Goal: Information Seeking & Learning: Find specific fact

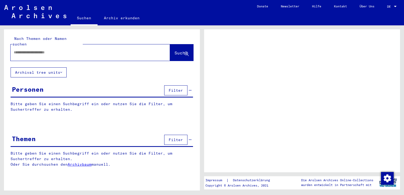
click at [78, 55] on div at bounding box center [91, 52] width 160 height 16
click at [78, 50] on input "text" at bounding box center [86, 53] width 144 height 6
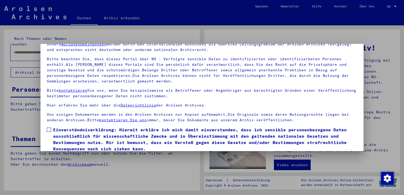
scroll to position [46, 0]
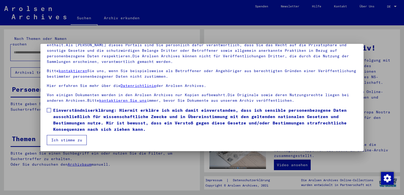
drag, startPoint x: 76, startPoint y: 140, endPoint x: 74, endPoint y: 138, distance: 3.2
click at [75, 140] on button "Ich stimme zu" at bounding box center [67, 140] width 40 height 10
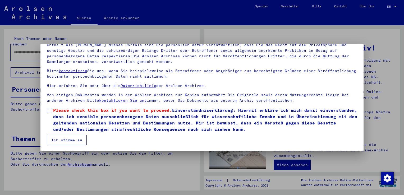
click at [48, 109] on span at bounding box center [49, 110] width 4 height 4
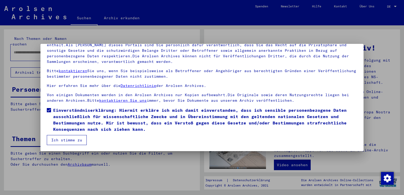
click at [66, 140] on button "Ich stimme zu" at bounding box center [67, 140] width 40 height 10
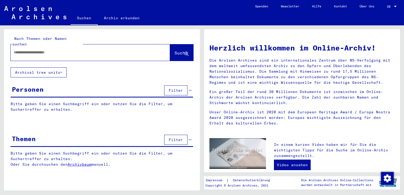
click at [51, 50] on input "text" at bounding box center [84, 53] width 141 height 6
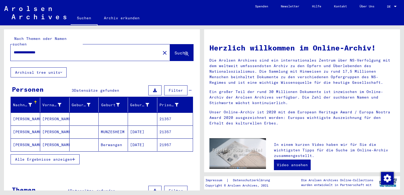
click at [55, 129] on mat-cell "[PERSON_NAME]" at bounding box center [54, 132] width 29 height 13
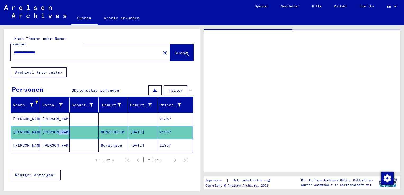
click at [55, 129] on mat-cell "[PERSON_NAME]" at bounding box center [54, 132] width 29 height 13
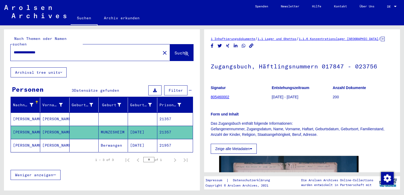
click at [49, 114] on mat-cell "[PERSON_NAME]" at bounding box center [54, 119] width 29 height 13
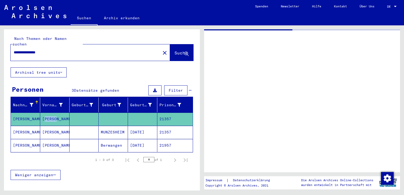
click at [49, 114] on mat-cell "[PERSON_NAME]" at bounding box center [54, 119] width 29 height 13
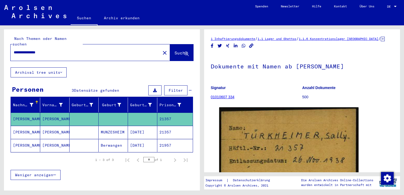
click at [248, 88] on p "Signatur" at bounding box center [256, 88] width 91 height 6
click at [15, 50] on input "**********" at bounding box center [86, 53] width 144 height 6
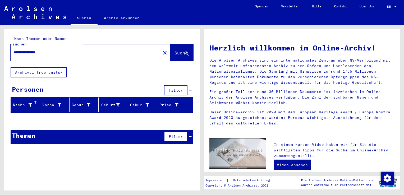
click at [19, 50] on input "**********" at bounding box center [84, 53] width 141 height 6
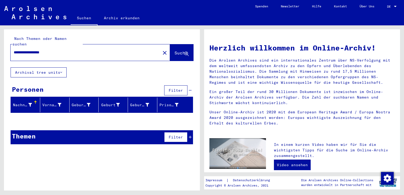
click at [19, 50] on input "**********" at bounding box center [84, 53] width 141 height 6
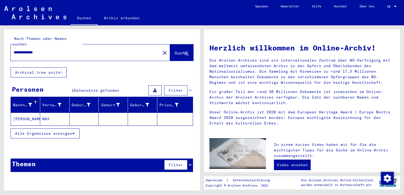
click at [58, 113] on mat-cell "MAX" at bounding box center [54, 119] width 29 height 13
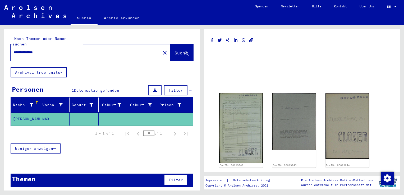
click at [58, 113] on mat-cell "MAX" at bounding box center [54, 119] width 29 height 13
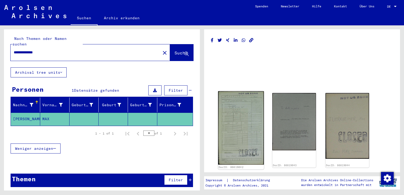
click at [248, 119] on img at bounding box center [241, 128] width 46 height 74
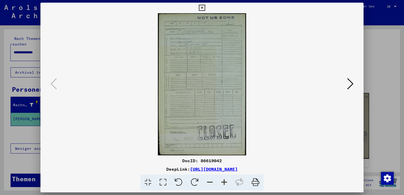
click at [224, 181] on icon at bounding box center [224, 183] width 14 height 16
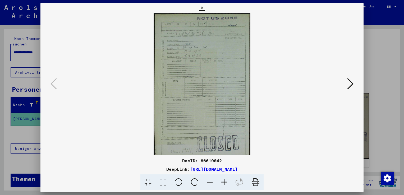
click at [224, 181] on icon at bounding box center [224, 183] width 14 height 16
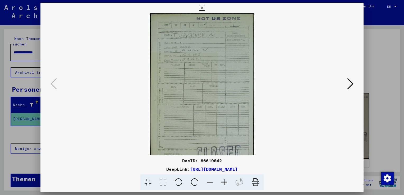
click at [224, 181] on icon at bounding box center [224, 183] width 14 height 16
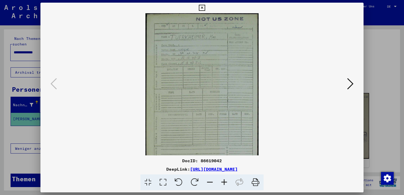
click at [224, 181] on icon at bounding box center [224, 183] width 14 height 16
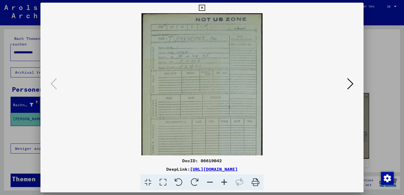
click at [224, 181] on icon at bounding box center [224, 183] width 14 height 16
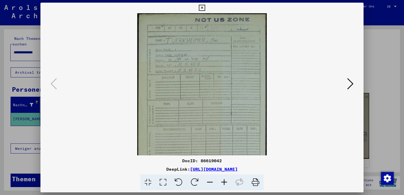
click at [224, 181] on icon at bounding box center [224, 183] width 14 height 16
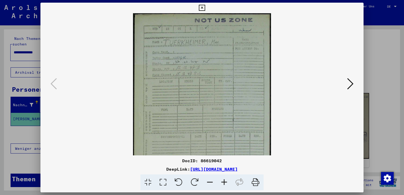
click at [224, 181] on icon at bounding box center [224, 183] width 14 height 16
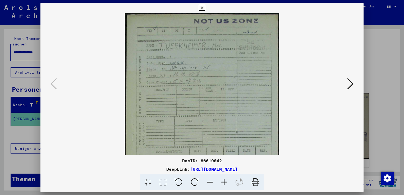
click at [224, 181] on icon at bounding box center [224, 183] width 14 height 16
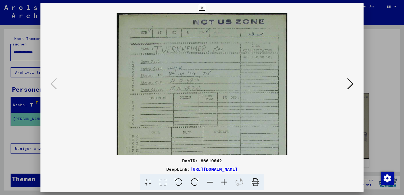
click at [224, 181] on icon at bounding box center [224, 183] width 14 height 16
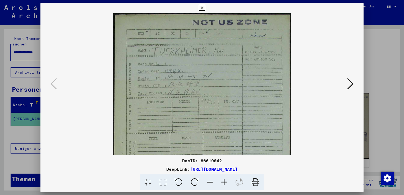
click at [224, 181] on icon at bounding box center [224, 183] width 14 height 16
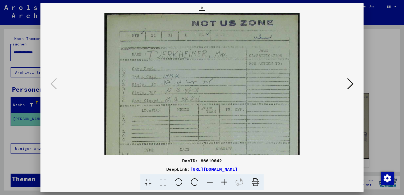
click at [224, 181] on icon at bounding box center [224, 183] width 14 height 16
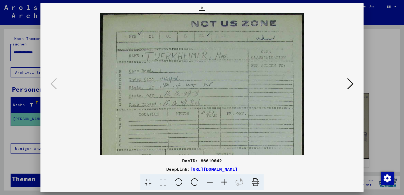
click at [224, 181] on icon at bounding box center [224, 183] width 14 height 16
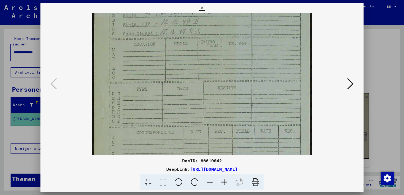
drag, startPoint x: 170, startPoint y: 133, endPoint x: 177, endPoint y: 53, distance: 81.0
click at [177, 53] on img at bounding box center [202, 112] width 220 height 354
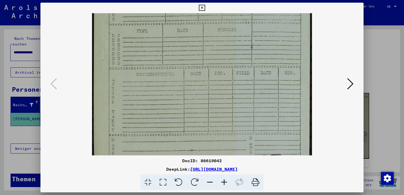
drag, startPoint x: 179, startPoint y: 89, endPoint x: 177, endPoint y: 42, distance: 47.1
click at [177, 42] on img at bounding box center [202, 54] width 220 height 354
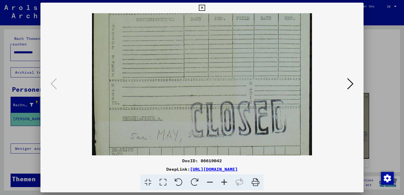
drag, startPoint x: 180, startPoint y: 105, endPoint x: 187, endPoint y: 120, distance: 17.3
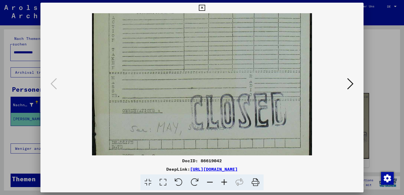
scroll to position [212, 0]
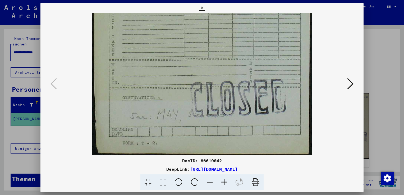
drag, startPoint x: 191, startPoint y: 88, endPoint x: 197, endPoint y: 66, distance: 23.5
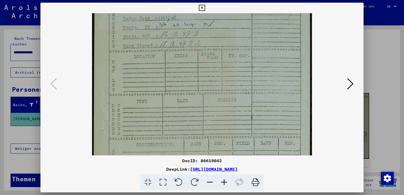
drag, startPoint x: 183, startPoint y: 133, endPoint x: 174, endPoint y: 185, distance: 52.9
click at [174, 188] on div "DocID: 86619042 DeepLink: [URL][DOMAIN_NAME]" at bounding box center [201, 97] width 323 height 188
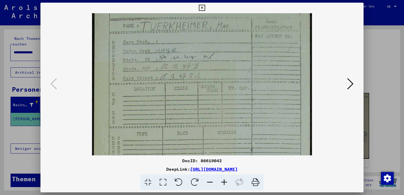
drag, startPoint x: 185, startPoint y: 86, endPoint x: 179, endPoint y: 114, distance: 28.4
click at [179, 119] on img at bounding box center [202, 157] width 220 height 354
click at [354, 85] on button at bounding box center [351, 84] width 10 height 15
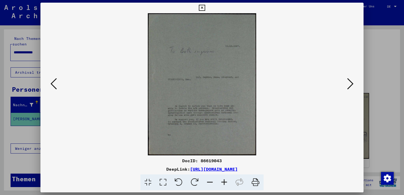
click at [229, 182] on icon at bounding box center [224, 183] width 14 height 16
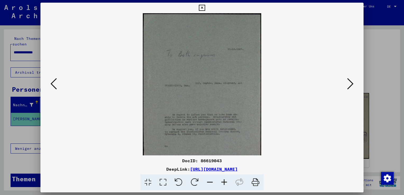
click at [229, 182] on icon at bounding box center [224, 183] width 14 height 16
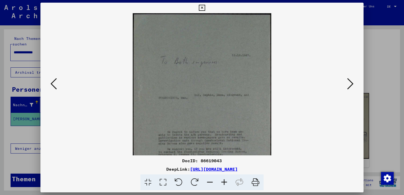
click at [229, 182] on icon at bounding box center [224, 183] width 14 height 16
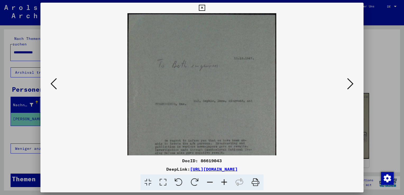
click at [229, 182] on icon at bounding box center [224, 183] width 14 height 16
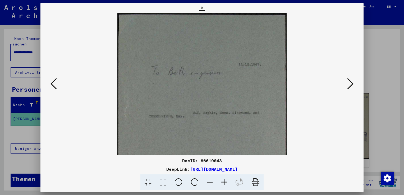
click at [229, 182] on icon at bounding box center [224, 183] width 14 height 16
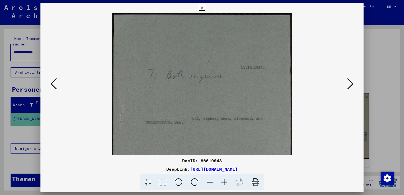
click at [229, 182] on icon at bounding box center [224, 183] width 14 height 16
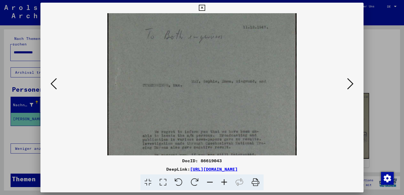
drag, startPoint x: 202, startPoint y: 115, endPoint x: 204, endPoint y: 77, distance: 37.3
click at [204, 77] on img at bounding box center [201, 94] width 189 height 248
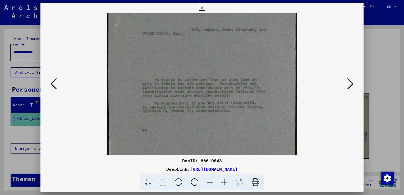
scroll to position [102, 0]
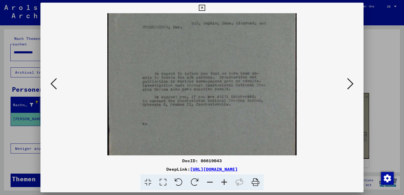
drag, startPoint x: 211, startPoint y: 120, endPoint x: 207, endPoint y: 63, distance: 57.0
click at [207, 63] on img at bounding box center [201, 36] width 189 height 248
click at [350, 87] on icon at bounding box center [350, 84] width 6 height 13
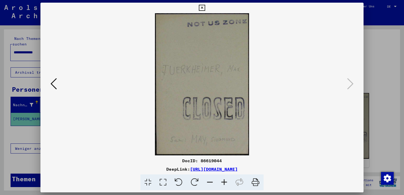
scroll to position [0, 0]
click at [202, 5] on icon at bounding box center [202, 8] width 6 height 6
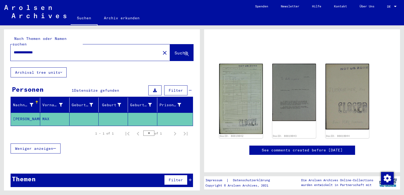
scroll to position [53, 0]
click at [16, 50] on input "**********" at bounding box center [86, 53] width 144 height 6
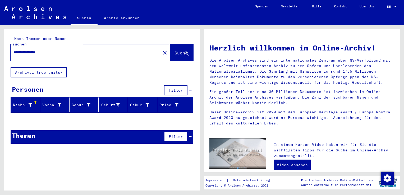
click at [19, 50] on input "**********" at bounding box center [84, 53] width 141 height 6
click at [24, 50] on input "**********" at bounding box center [84, 53] width 141 height 6
drag, startPoint x: 55, startPoint y: 47, endPoint x: -14, endPoint y: 47, distance: 69.3
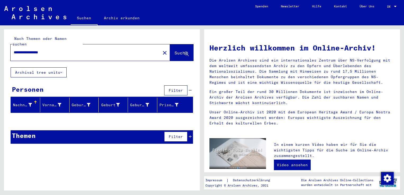
click at [0, 47] on html "**********" at bounding box center [202, 97] width 404 height 195
type input "*********"
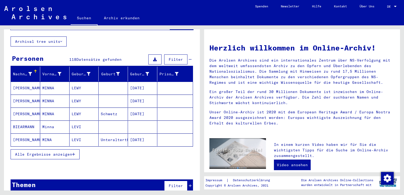
scroll to position [32, 0]
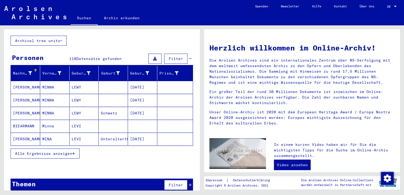
click at [73, 152] on icon "button" at bounding box center [73, 154] width 3 height 4
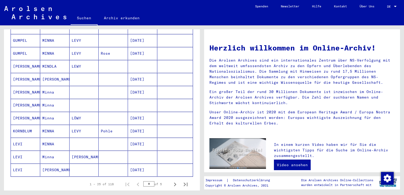
scroll to position [265, 0]
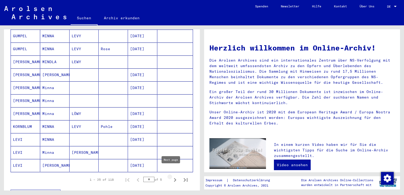
click at [174, 178] on icon "Next page" at bounding box center [175, 180] width 2 height 4
type input "*"
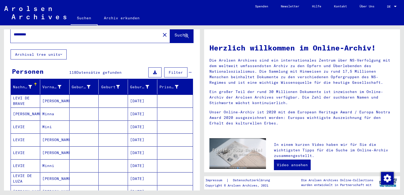
scroll to position [0, 0]
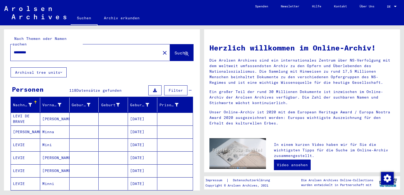
drag, startPoint x: 38, startPoint y: 48, endPoint x: -34, endPoint y: 51, distance: 71.8
click at [0, 51] on html "Suchen Archiv erkunden Spenden Newsletter Hilfe Kontakt Über Uns Suchen Archiv …" at bounding box center [202, 97] width 404 height 195
type input "**********"
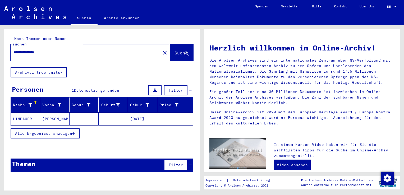
click at [138, 116] on mat-cell "[DATE]" at bounding box center [142, 119] width 29 height 13
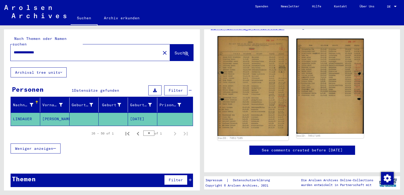
scroll to position [106, 0]
click at [249, 85] on img at bounding box center [253, 86] width 71 height 100
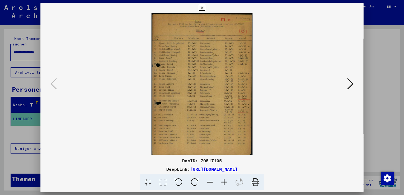
click at [223, 184] on icon at bounding box center [224, 183] width 14 height 16
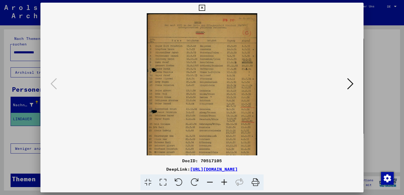
click at [223, 184] on icon at bounding box center [224, 183] width 14 height 16
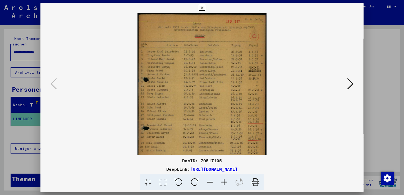
click at [223, 184] on icon at bounding box center [224, 183] width 14 height 16
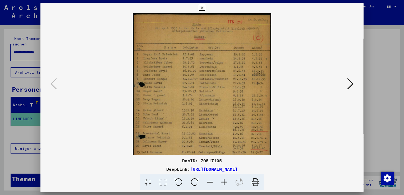
click at [223, 184] on icon at bounding box center [224, 183] width 14 height 16
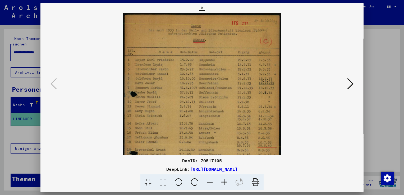
click at [223, 184] on icon at bounding box center [224, 183] width 14 height 16
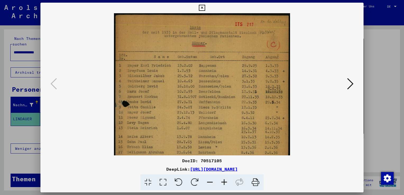
click at [223, 184] on icon at bounding box center [224, 183] width 14 height 16
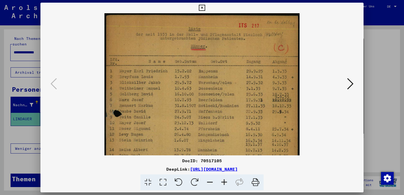
click at [223, 184] on icon at bounding box center [224, 183] width 14 height 16
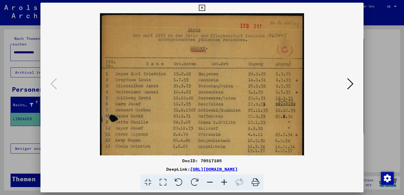
click at [223, 184] on icon at bounding box center [224, 183] width 14 height 16
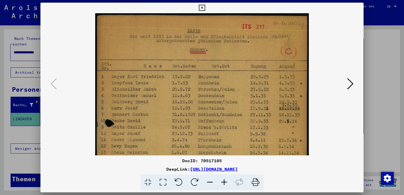
click at [223, 184] on icon at bounding box center [224, 183] width 14 height 16
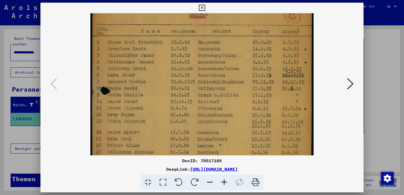
scroll to position [88, 0]
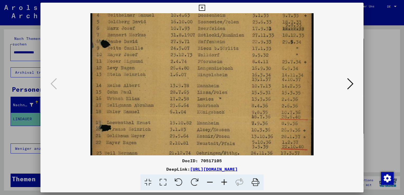
drag, startPoint x: 219, startPoint y: 111, endPoint x: 219, endPoint y: 30, distance: 81.8
click at [217, 31] on img at bounding box center [201, 86] width 223 height 314
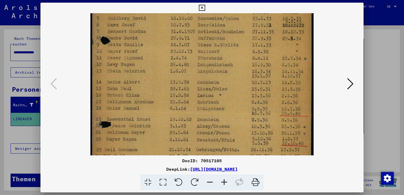
click at [202, 10] on icon at bounding box center [202, 8] width 6 height 6
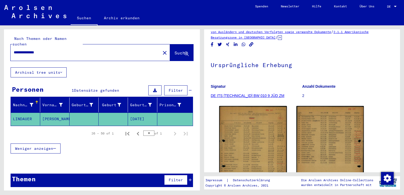
scroll to position [0, 0]
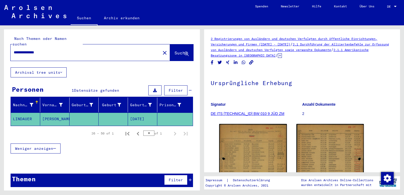
click at [162, 50] on mat-icon "close" at bounding box center [165, 53] width 6 height 6
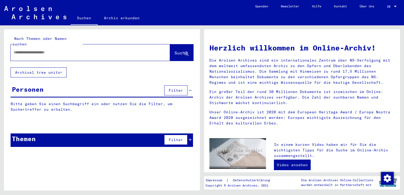
click at [67, 50] on input "text" at bounding box center [84, 53] width 141 height 6
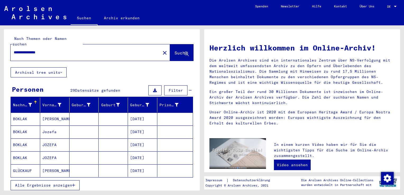
drag, startPoint x: 62, startPoint y: 47, endPoint x: 1, endPoint y: 47, distance: 61.4
click at [1, 47] on div "**********" at bounding box center [101, 107] width 202 height 165
type input "**********"
click at [29, 183] on button "Alle Ergebnisse anzeigen" at bounding box center [45, 185] width 69 height 10
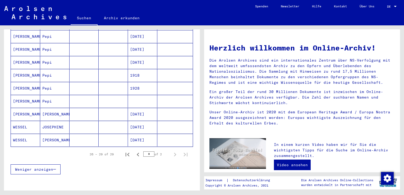
scroll to position [291, 0]
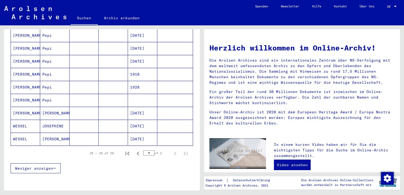
click at [57, 133] on mat-cell "[PERSON_NAME]" at bounding box center [54, 139] width 29 height 13
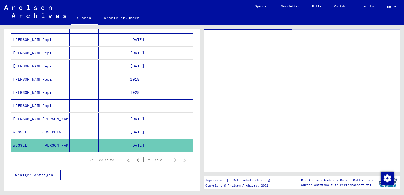
scroll to position [295, 0]
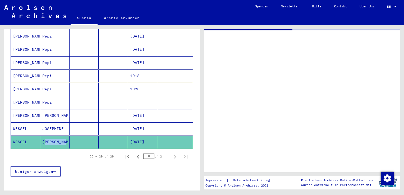
click at [57, 136] on mat-cell "[PERSON_NAME]" at bounding box center [54, 142] width 29 height 13
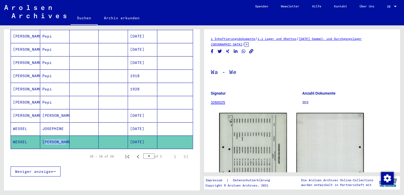
scroll to position [0, 0]
drag, startPoint x: 57, startPoint y: 132, endPoint x: 77, endPoint y: 133, distance: 19.9
click at [77, 136] on mat-cell at bounding box center [84, 142] width 29 height 13
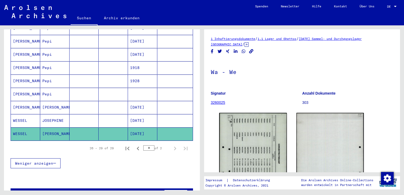
scroll to position [310, 0]
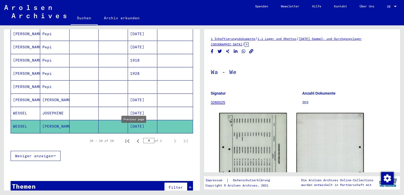
click at [137, 139] on icon "Previous page" at bounding box center [138, 141] width 2 height 4
click at [171, 138] on icon "Next page" at bounding box center [174, 141] width 7 height 7
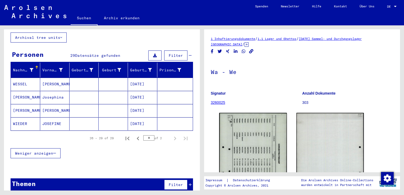
click at [147, 93] on mat-cell "[DATE]" at bounding box center [142, 97] width 29 height 13
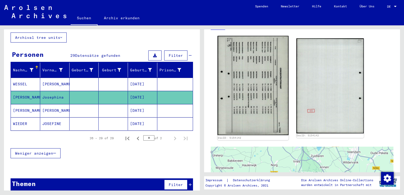
scroll to position [79, 0]
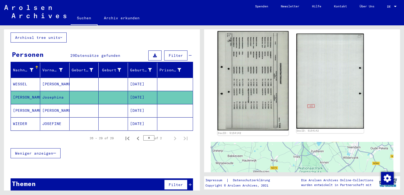
click at [253, 101] on img at bounding box center [253, 80] width 71 height 99
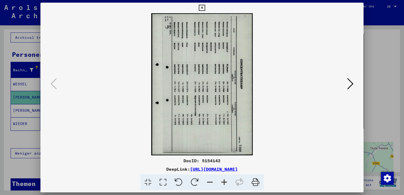
click at [223, 180] on icon at bounding box center [224, 183] width 14 height 16
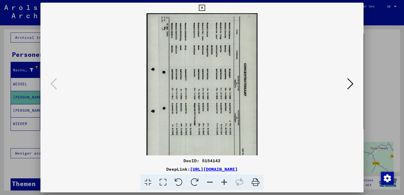
click at [223, 180] on icon at bounding box center [224, 183] width 14 height 16
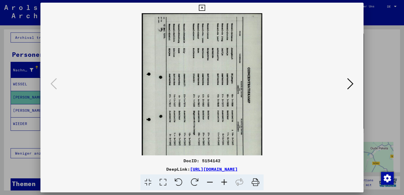
click at [223, 180] on icon at bounding box center [224, 183] width 14 height 16
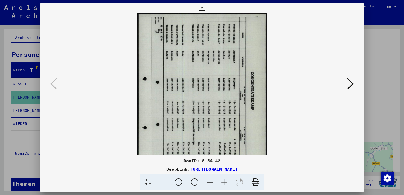
click at [223, 180] on icon at bounding box center [224, 183] width 14 height 16
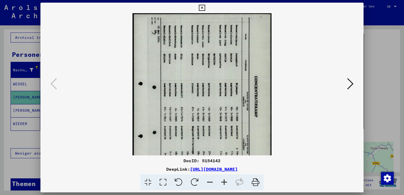
click at [224, 180] on icon at bounding box center [224, 183] width 14 height 16
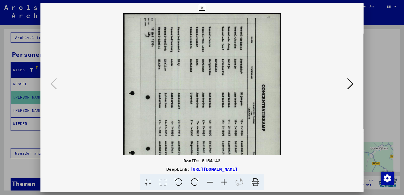
click at [224, 180] on icon at bounding box center [224, 183] width 14 height 16
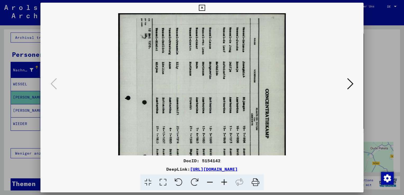
drag, startPoint x: 224, startPoint y: 180, endPoint x: 241, endPoint y: 134, distance: 49.3
click at [224, 179] on icon at bounding box center [224, 183] width 14 height 16
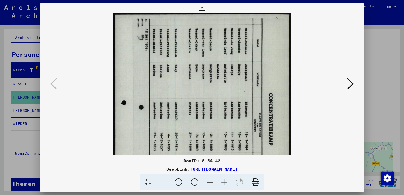
click at [180, 182] on icon at bounding box center [179, 183] width 16 height 16
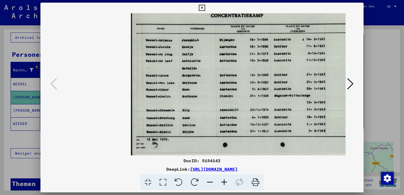
click at [352, 89] on icon at bounding box center [350, 84] width 6 height 13
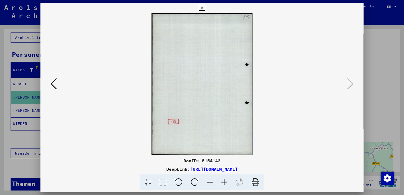
click at [377, 67] on div at bounding box center [202, 97] width 404 height 195
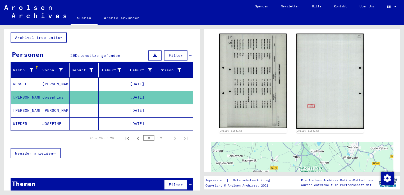
click at [74, 104] on mat-cell at bounding box center [84, 110] width 29 height 13
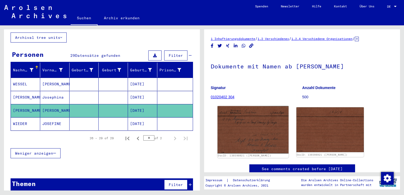
click at [278, 135] on img at bounding box center [253, 129] width 71 height 47
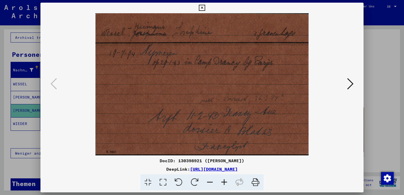
click at [374, 78] on div at bounding box center [202, 97] width 404 height 195
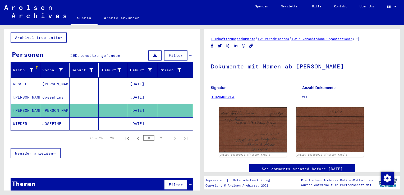
click at [92, 93] on mat-cell at bounding box center [84, 97] width 29 height 13
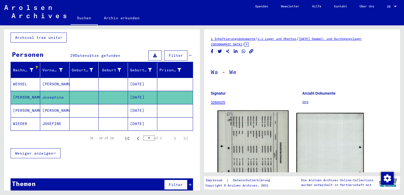
click at [249, 156] on img at bounding box center [253, 160] width 71 height 99
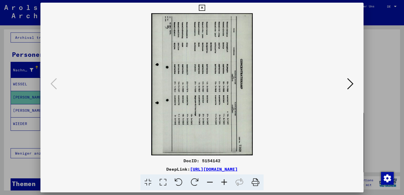
click at [179, 180] on icon at bounding box center [179, 183] width 16 height 16
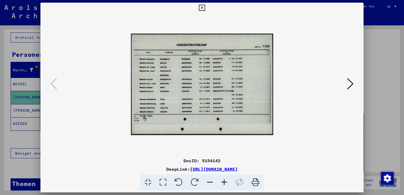
click at [223, 184] on icon at bounding box center [224, 183] width 14 height 16
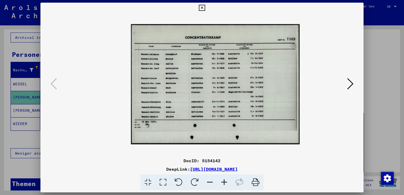
click at [223, 184] on icon at bounding box center [224, 183] width 14 height 16
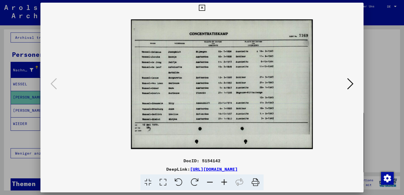
click at [223, 184] on icon at bounding box center [224, 183] width 14 height 16
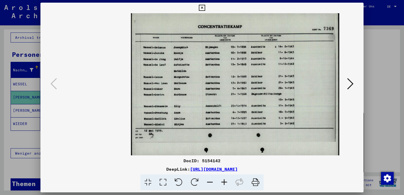
click at [223, 184] on icon at bounding box center [224, 183] width 14 height 16
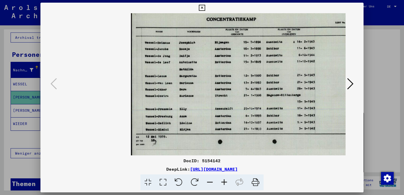
click at [223, 184] on icon at bounding box center [224, 183] width 14 height 16
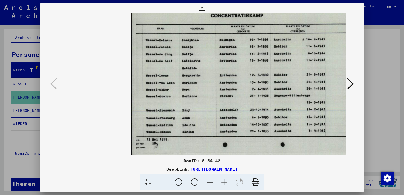
click at [223, 184] on icon at bounding box center [224, 183] width 14 height 16
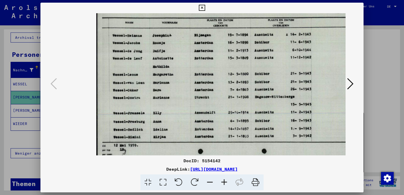
scroll to position [0, 39]
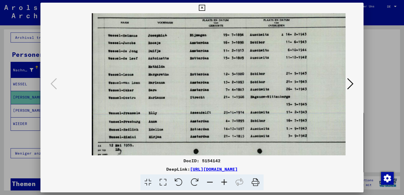
drag, startPoint x: 283, startPoint y: 48, endPoint x: 244, endPoint y: 84, distance: 52.8
click at [244, 84] on img at bounding box center [229, 84] width 275 height 196
click at [384, 78] on div at bounding box center [202, 97] width 404 height 195
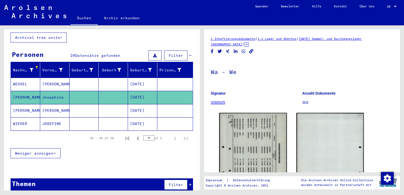
click at [95, 105] on mat-cell at bounding box center [84, 110] width 29 height 13
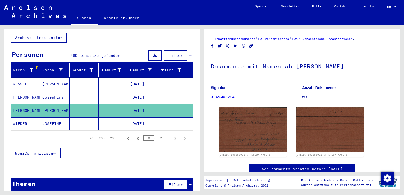
click at [100, 97] on mat-cell at bounding box center [113, 97] width 29 height 13
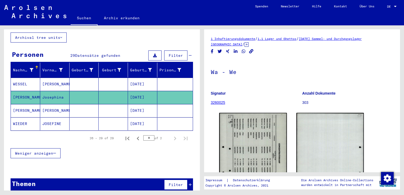
click at [102, 106] on mat-cell at bounding box center [113, 110] width 29 height 13
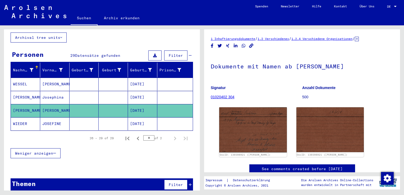
click at [99, 92] on mat-cell at bounding box center [113, 97] width 29 height 13
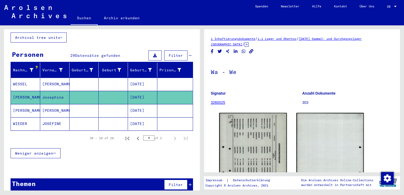
click at [79, 108] on mat-cell at bounding box center [84, 110] width 29 height 13
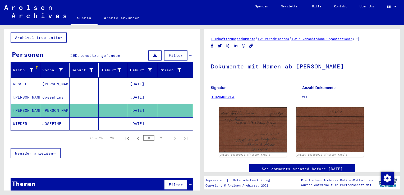
click at [100, 82] on mat-cell at bounding box center [113, 84] width 29 height 13
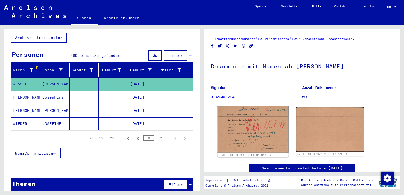
click at [262, 138] on img at bounding box center [253, 129] width 71 height 47
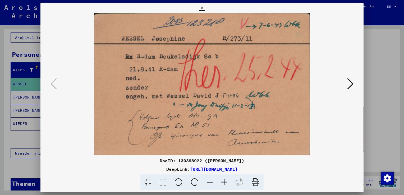
click at [350, 85] on icon at bounding box center [350, 84] width 6 height 13
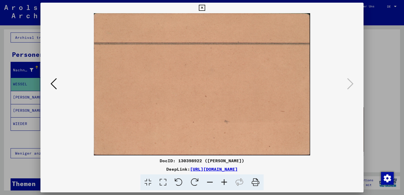
click at [392, 88] on div at bounding box center [202, 97] width 404 height 195
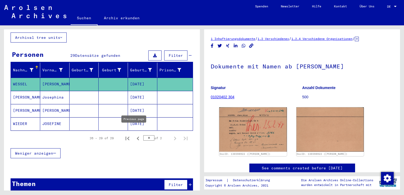
click at [134, 135] on icon "Previous page" at bounding box center [137, 138] width 7 height 7
type input "*"
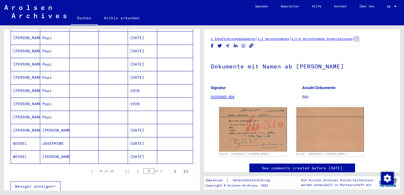
scroll to position [310, 0]
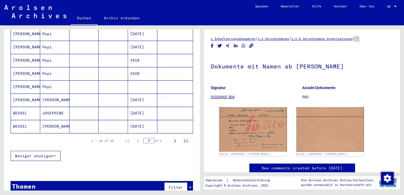
click at [100, 107] on mat-cell at bounding box center [113, 113] width 29 height 13
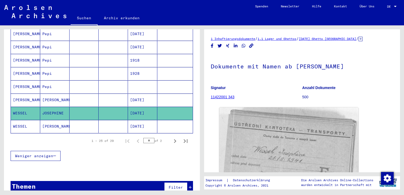
drag, startPoint x: 364, startPoint y: 130, endPoint x: 359, endPoint y: 115, distance: 16.3
click at [361, 117] on div "DocID: 5132869 ([PERSON_NAME])" at bounding box center [302, 163] width 170 height 117
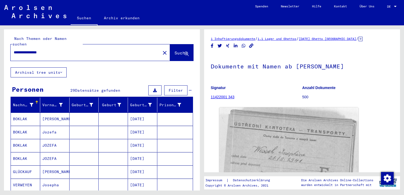
click at [50, 50] on input "**********" at bounding box center [86, 53] width 144 height 6
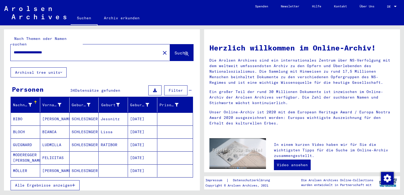
click at [38, 183] on span "Alle Ergebnisse anzeigen" at bounding box center [43, 185] width 57 height 5
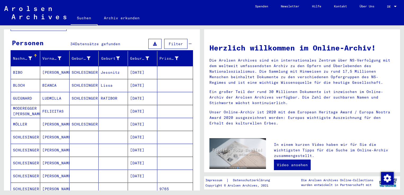
scroll to position [79, 0]
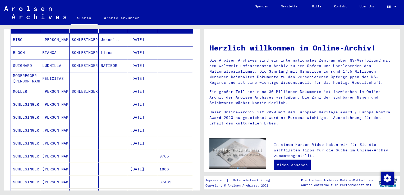
click at [50, 163] on mat-cell "[PERSON_NAME]" at bounding box center [54, 169] width 29 height 13
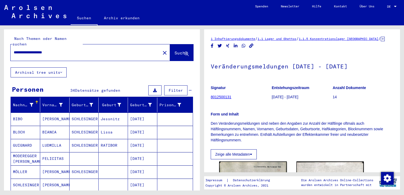
click at [25, 50] on input "**********" at bounding box center [86, 53] width 144 height 6
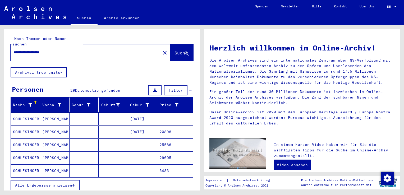
click at [100, 140] on mat-cell at bounding box center [113, 145] width 29 height 13
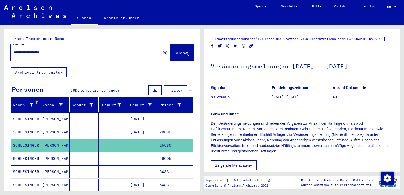
scroll to position [26, 0]
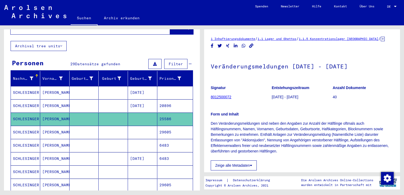
click at [99, 128] on mat-cell at bounding box center [113, 132] width 29 height 13
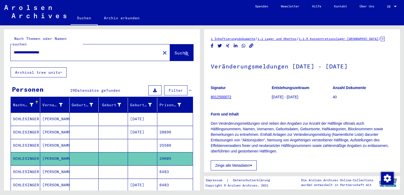
click at [42, 50] on input "**********" at bounding box center [86, 53] width 144 height 6
type input "**********"
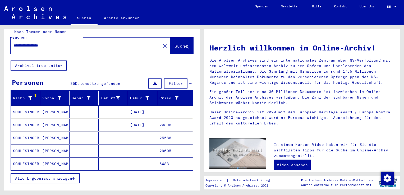
scroll to position [26, 0]
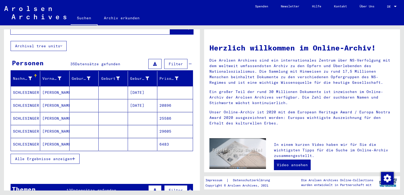
click at [47, 157] on span "Alle Ergebnisse anzeigen" at bounding box center [43, 159] width 57 height 5
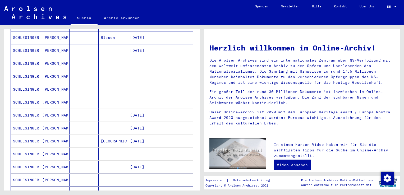
scroll to position [238, 0]
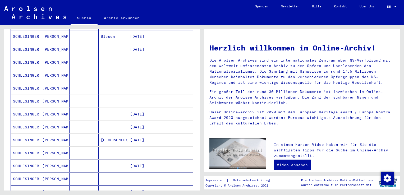
click at [135, 121] on mat-cell "[DATE]" at bounding box center [142, 127] width 29 height 13
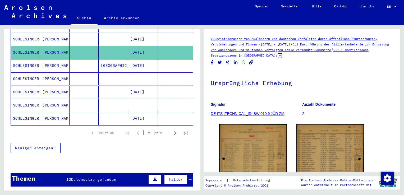
scroll to position [320, 0]
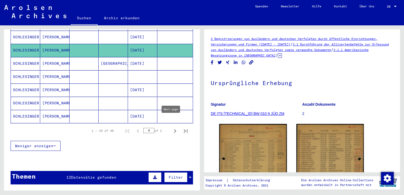
click at [171, 128] on icon "Next page" at bounding box center [174, 131] width 7 height 7
type input "*"
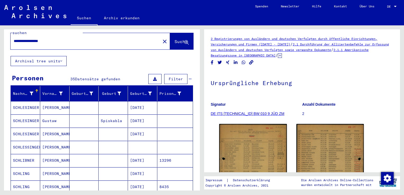
scroll to position [0, 0]
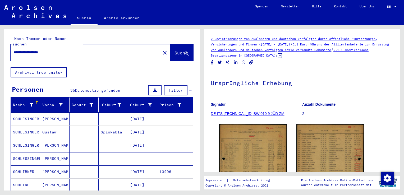
click at [22, 50] on input "**********" at bounding box center [86, 53] width 144 height 6
type input "**********"
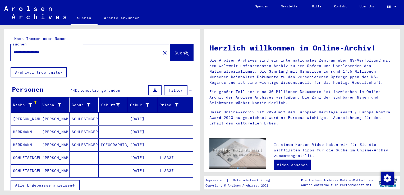
click at [70, 153] on mat-cell at bounding box center [84, 158] width 29 height 13
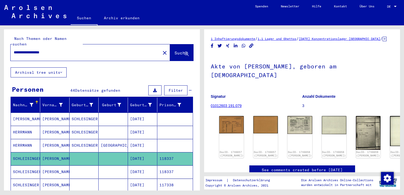
click at [70, 166] on mat-cell at bounding box center [84, 172] width 29 height 13
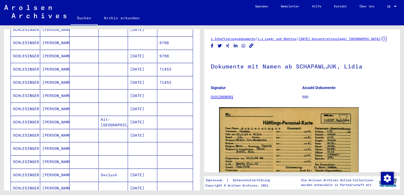
scroll to position [106, 0]
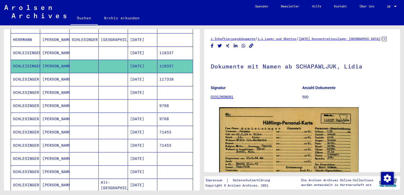
click at [79, 74] on mat-cell at bounding box center [84, 79] width 29 height 13
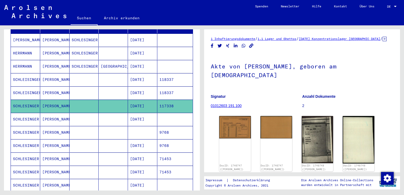
scroll to position [79, 0]
click at [95, 114] on mat-cell at bounding box center [84, 119] width 29 height 13
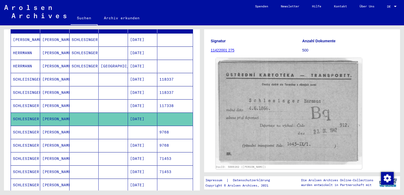
scroll to position [53, 0]
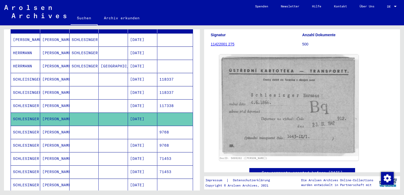
click at [89, 126] on mat-cell at bounding box center [84, 132] width 29 height 13
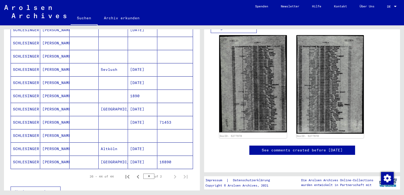
scroll to position [291, 0]
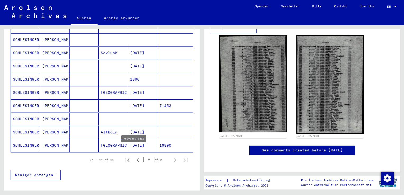
click at [134, 157] on icon "Previous page" at bounding box center [137, 160] width 7 height 7
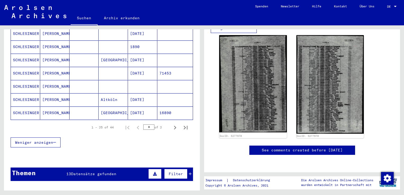
scroll to position [397, 0]
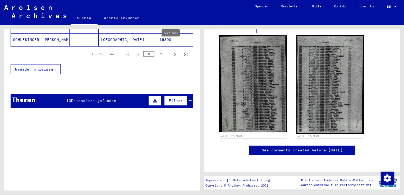
click at [171, 51] on icon "Next page" at bounding box center [174, 54] width 7 height 7
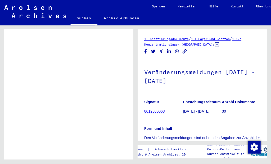
scroll to position [404, 0]
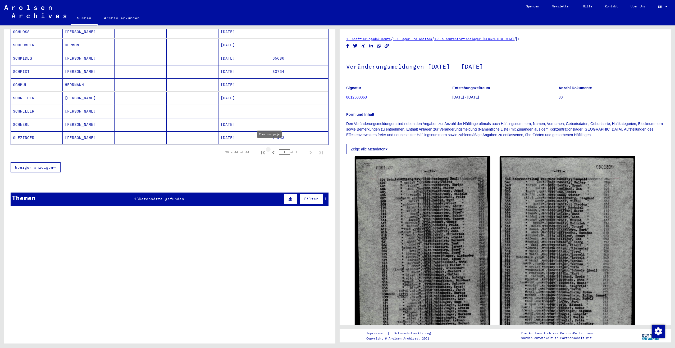
click at [272, 151] on icon "Previous page" at bounding box center [273, 153] width 2 height 4
type input "*"
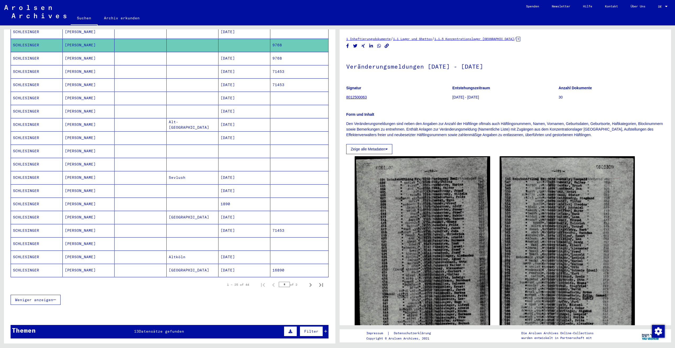
click at [192, 195] on mat-cell at bounding box center [193, 203] width 52 height 13
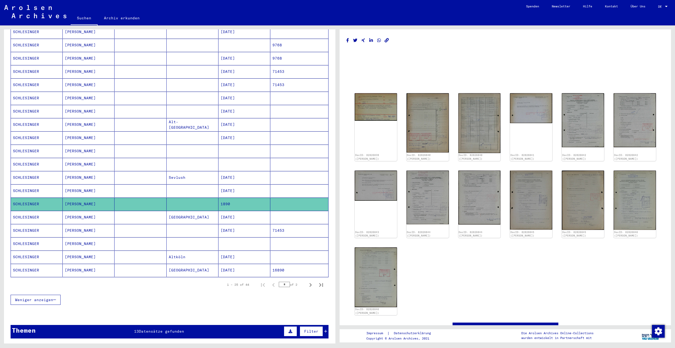
click at [188, 187] on mat-cell at bounding box center [193, 190] width 52 height 13
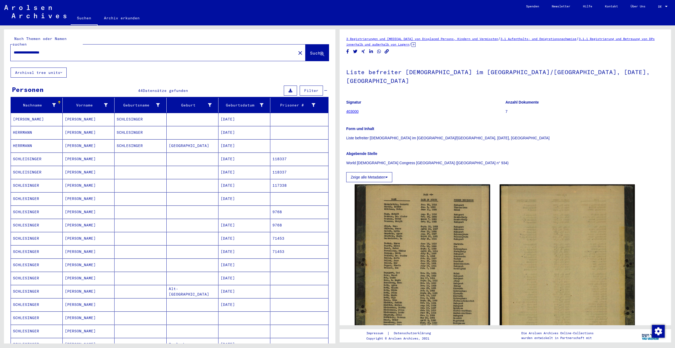
click at [196, 155] on mat-cell at bounding box center [193, 158] width 52 height 13
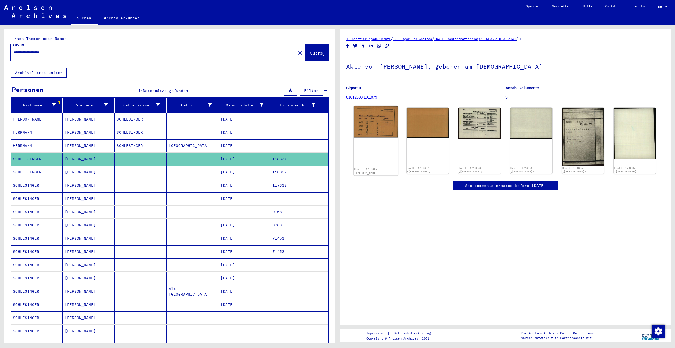
click at [370, 121] on img at bounding box center [376, 121] width 44 height 31
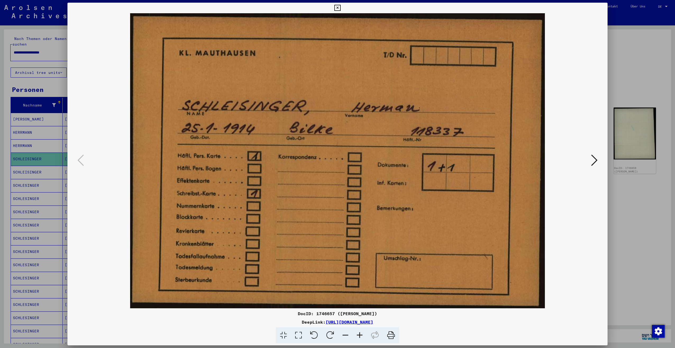
click at [404, 78] on div at bounding box center [337, 174] width 675 height 348
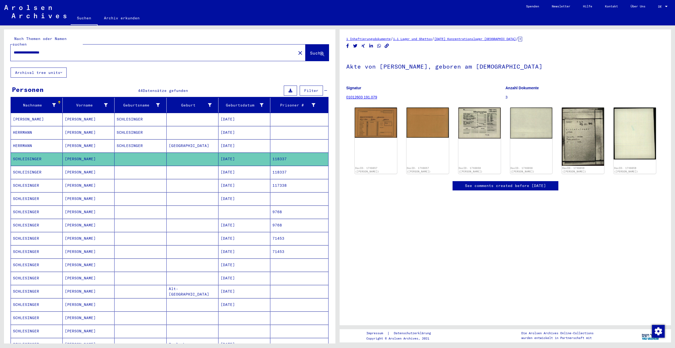
click at [214, 168] on mat-cell at bounding box center [193, 172] width 52 height 13
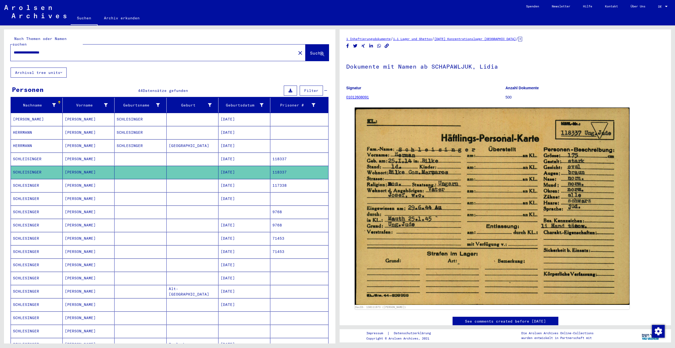
click at [205, 179] on mat-cell at bounding box center [193, 185] width 52 height 13
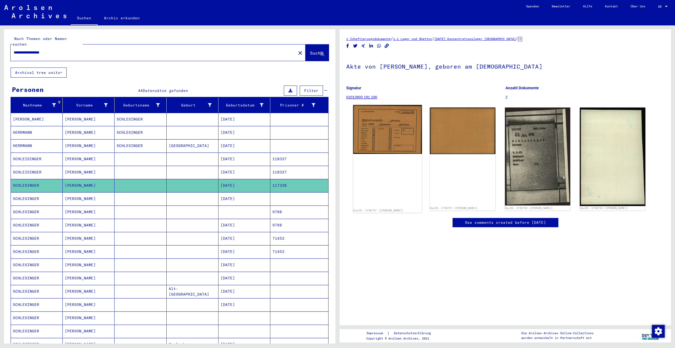
click at [396, 129] on img at bounding box center [387, 129] width 69 height 49
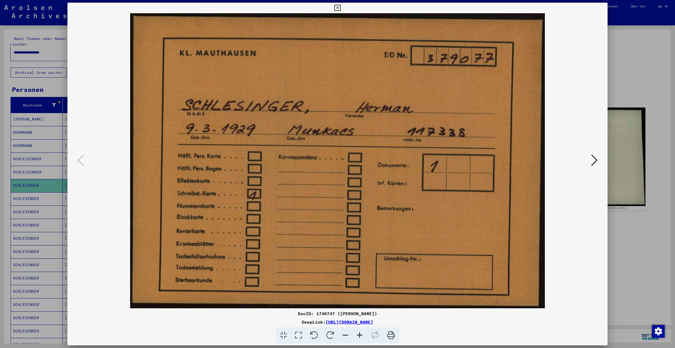
click at [404, 156] on div at bounding box center [337, 174] width 675 height 348
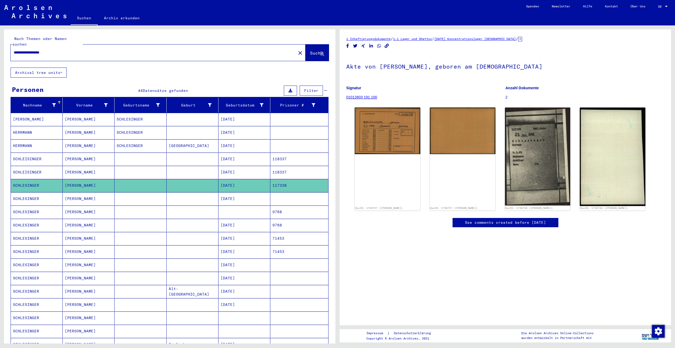
click at [182, 195] on mat-cell at bounding box center [193, 198] width 52 height 13
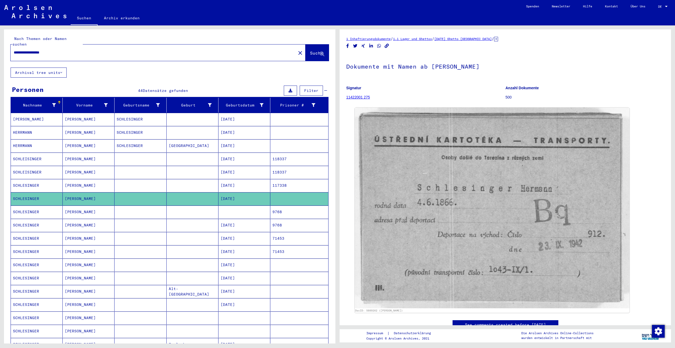
click at [189, 195] on mat-cell at bounding box center [193, 211] width 52 height 13
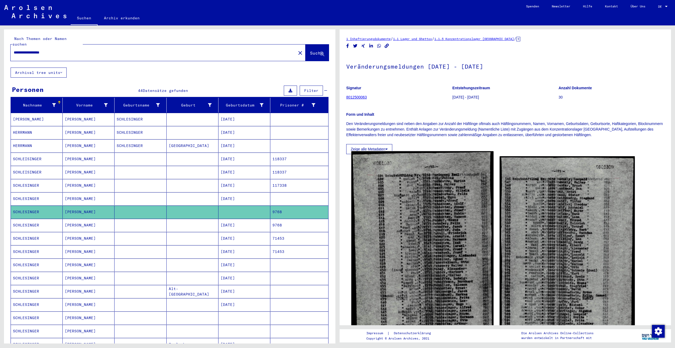
click at [404, 195] on img at bounding box center [422, 253] width 142 height 205
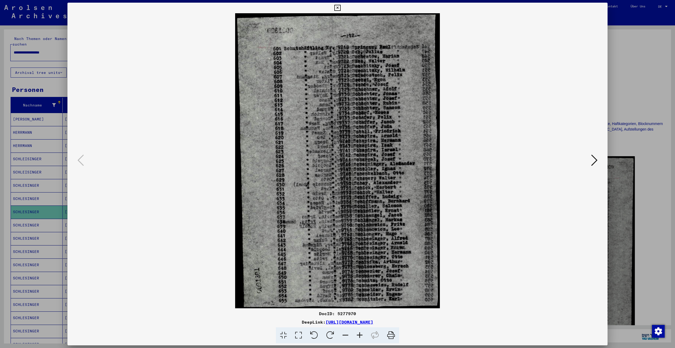
click at [404, 91] on div at bounding box center [337, 174] width 675 height 348
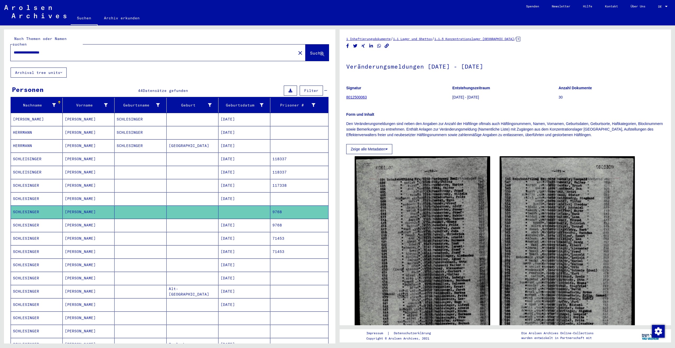
click at [183, 195] on mat-cell at bounding box center [193, 225] width 52 height 13
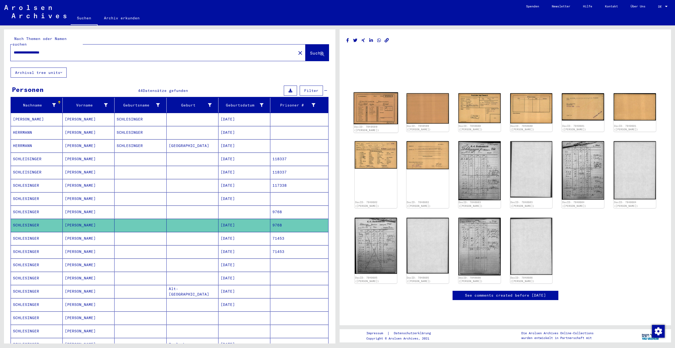
click at [377, 106] on img at bounding box center [376, 108] width 44 height 32
click at [186, 195] on mat-cell at bounding box center [193, 238] width 52 height 13
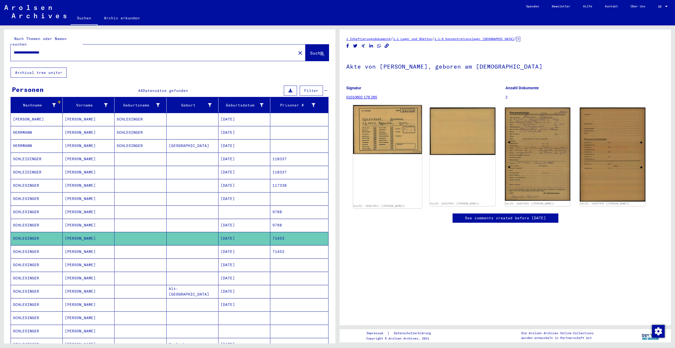
click at [397, 139] on img at bounding box center [387, 129] width 69 height 49
click at [202, 195] on mat-cell at bounding box center [193, 238] width 52 height 13
click at [202, 195] on mat-cell at bounding box center [193, 251] width 52 height 13
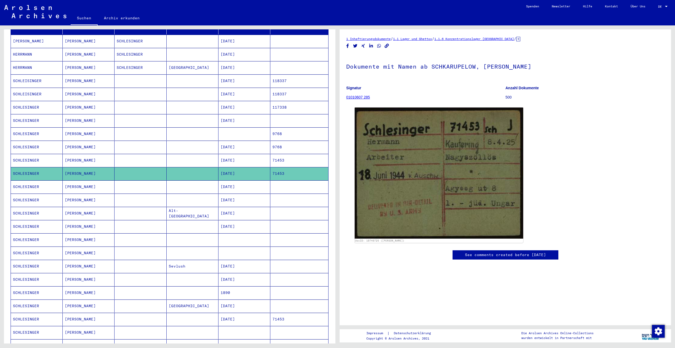
scroll to position [79, 0]
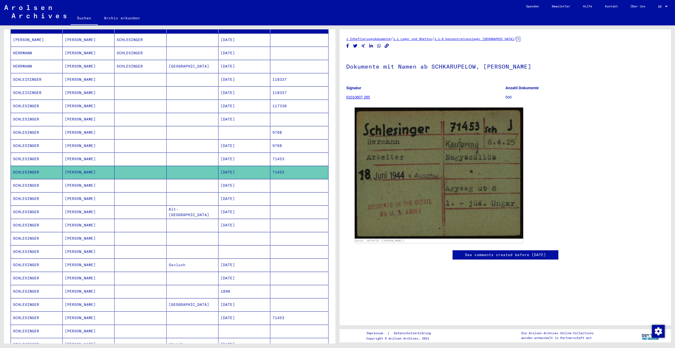
click at [181, 183] on mat-cell at bounding box center [193, 185] width 52 height 13
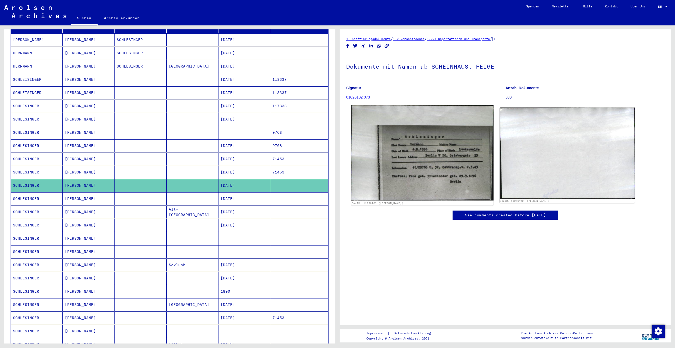
click at [404, 147] on img at bounding box center [422, 152] width 142 height 95
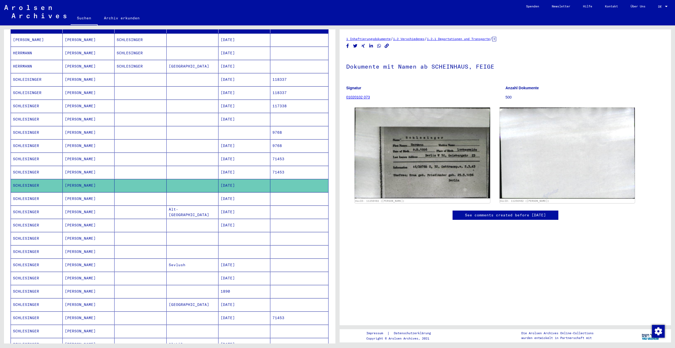
click at [188, 192] on mat-cell at bounding box center [193, 198] width 52 height 13
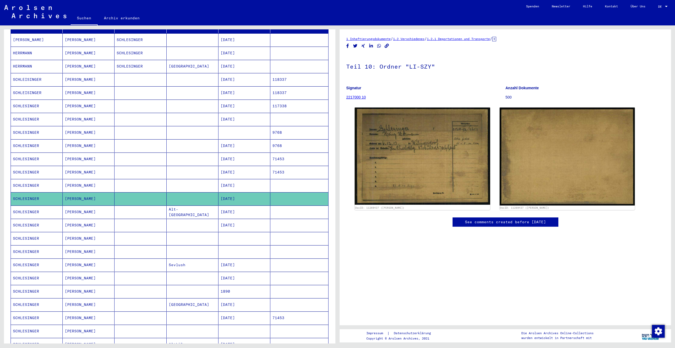
click at [196, 195] on mat-cell "Alt-[GEOGRAPHIC_DATA]" at bounding box center [193, 211] width 52 height 13
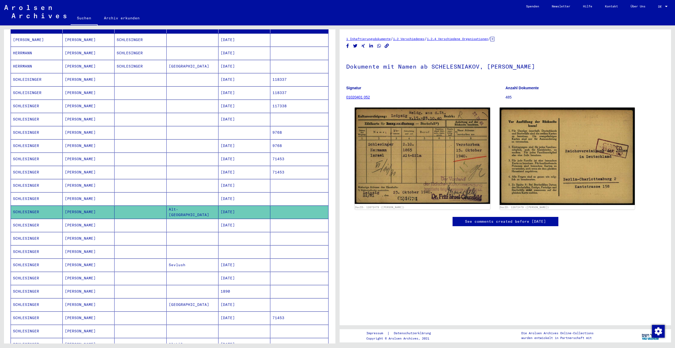
click at [195, 195] on mat-cell at bounding box center [193, 225] width 52 height 13
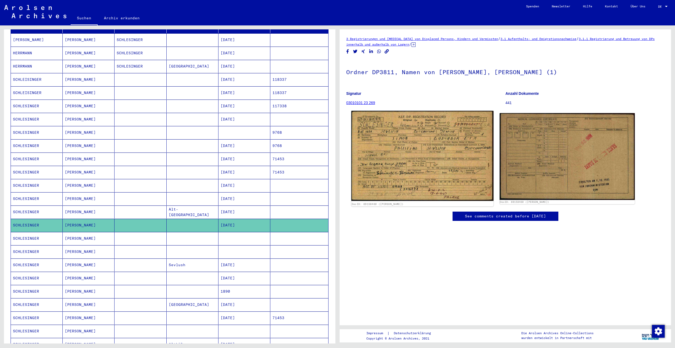
click at [390, 155] on img at bounding box center [422, 156] width 142 height 90
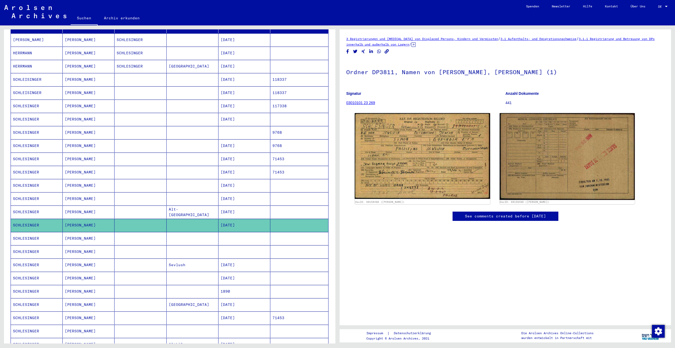
click at [183, 195] on mat-cell at bounding box center [193, 238] width 52 height 13
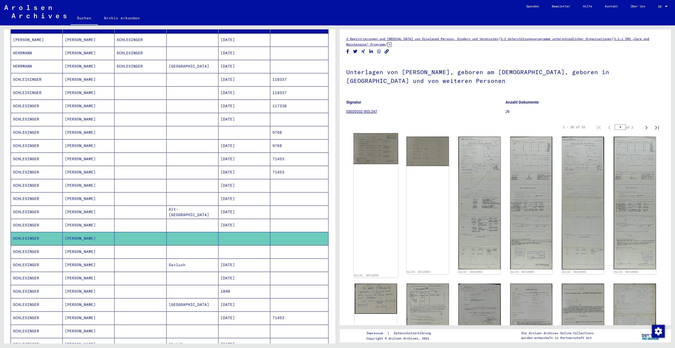
click at [371, 152] on img at bounding box center [376, 148] width 44 height 31
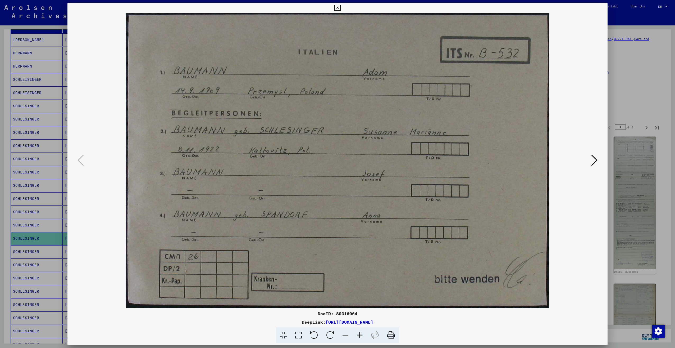
click at [404, 161] on icon at bounding box center [594, 160] width 6 height 13
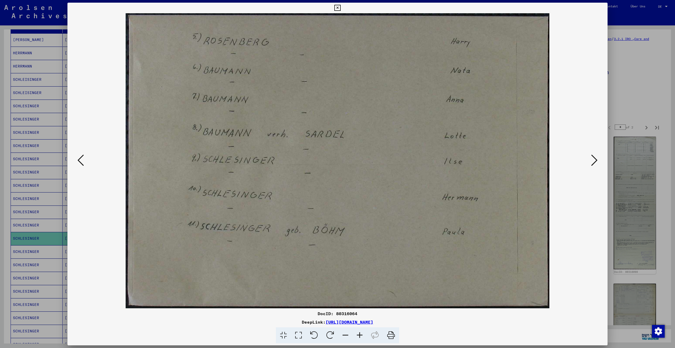
click at [404, 161] on icon at bounding box center [594, 160] width 6 height 13
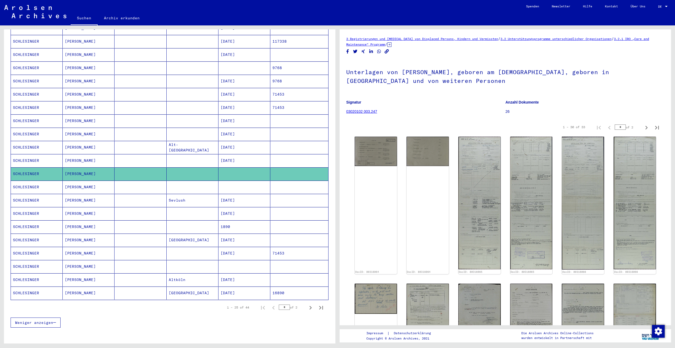
scroll to position [159, 0]
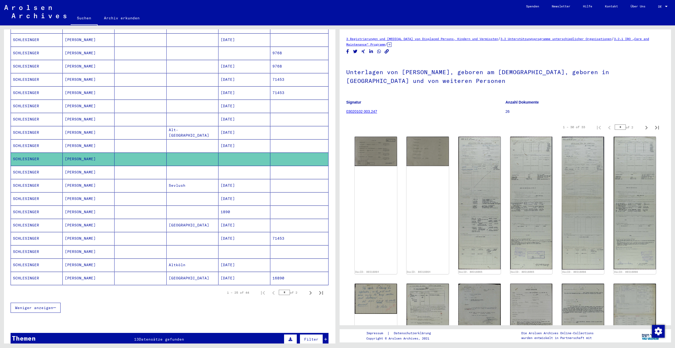
click at [195, 166] on mat-cell at bounding box center [193, 172] width 52 height 13
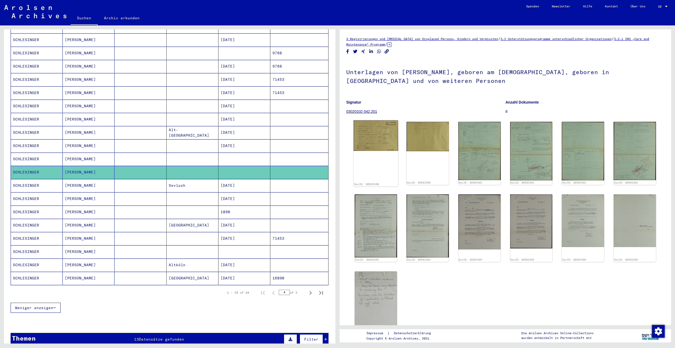
click at [376, 129] on img at bounding box center [376, 135] width 44 height 31
